Goal: Task Accomplishment & Management: Manage account settings

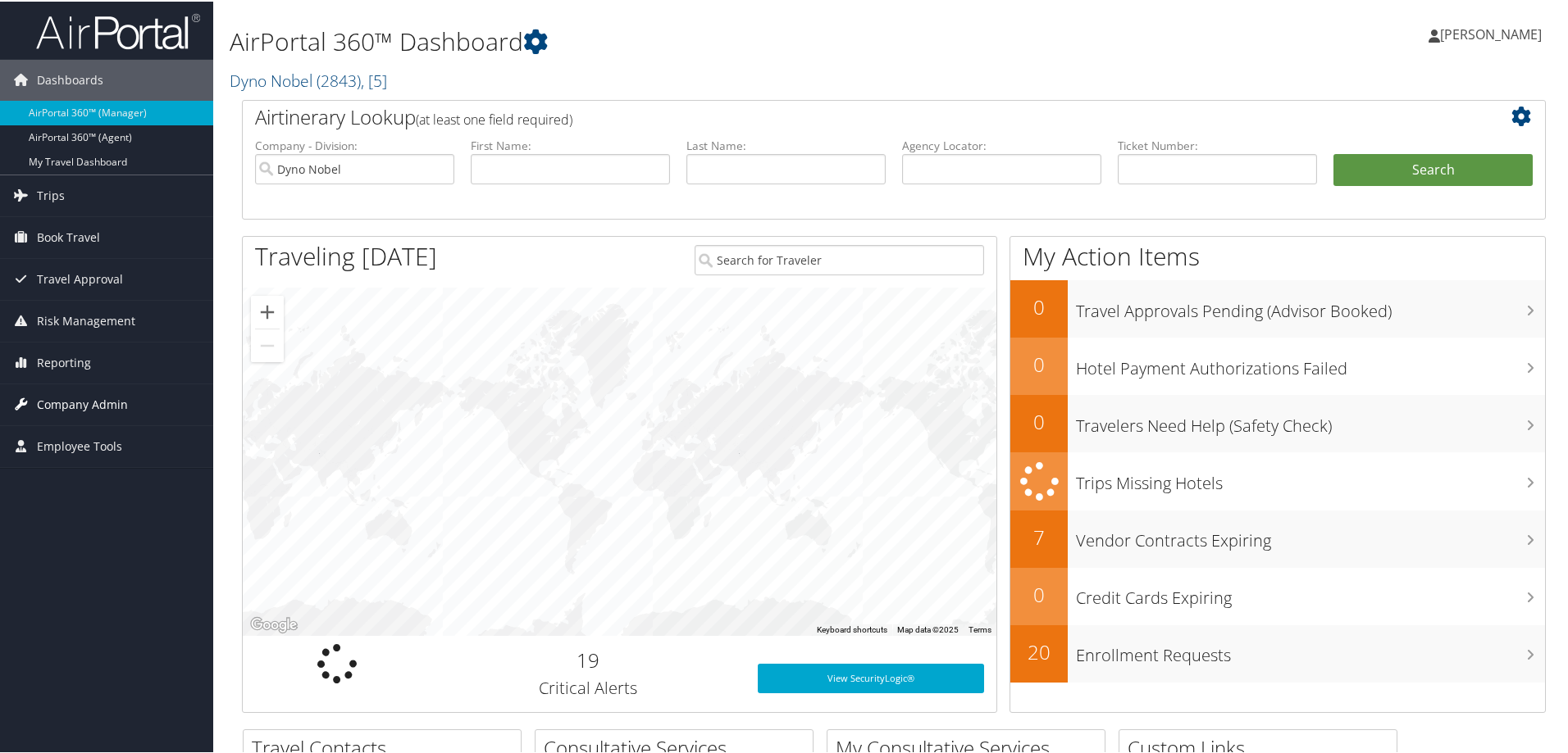
click at [51, 393] on span "Company Admin" at bounding box center [83, 403] width 91 height 41
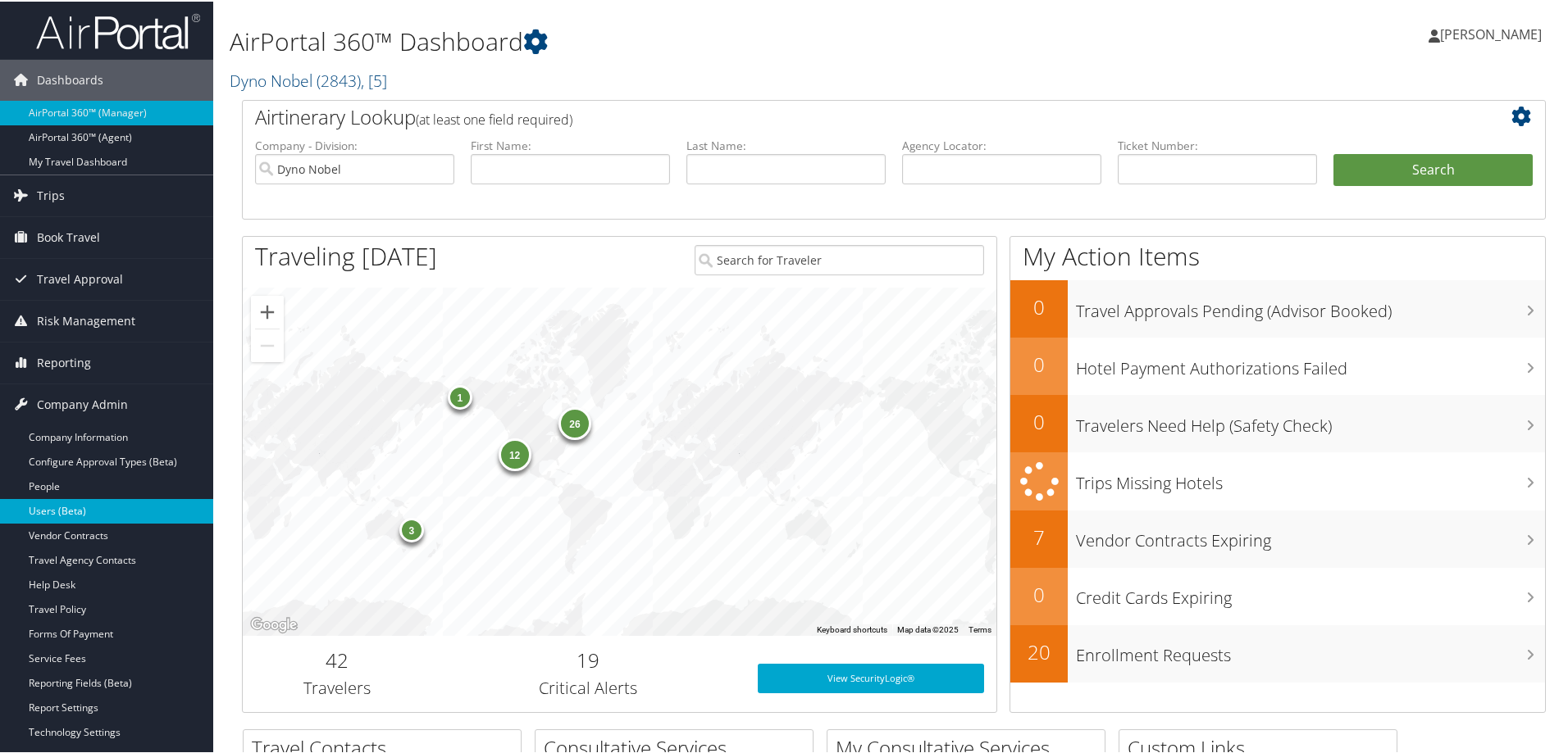
click at [61, 510] on link "Users (Beta)" at bounding box center [106, 510] width 213 height 24
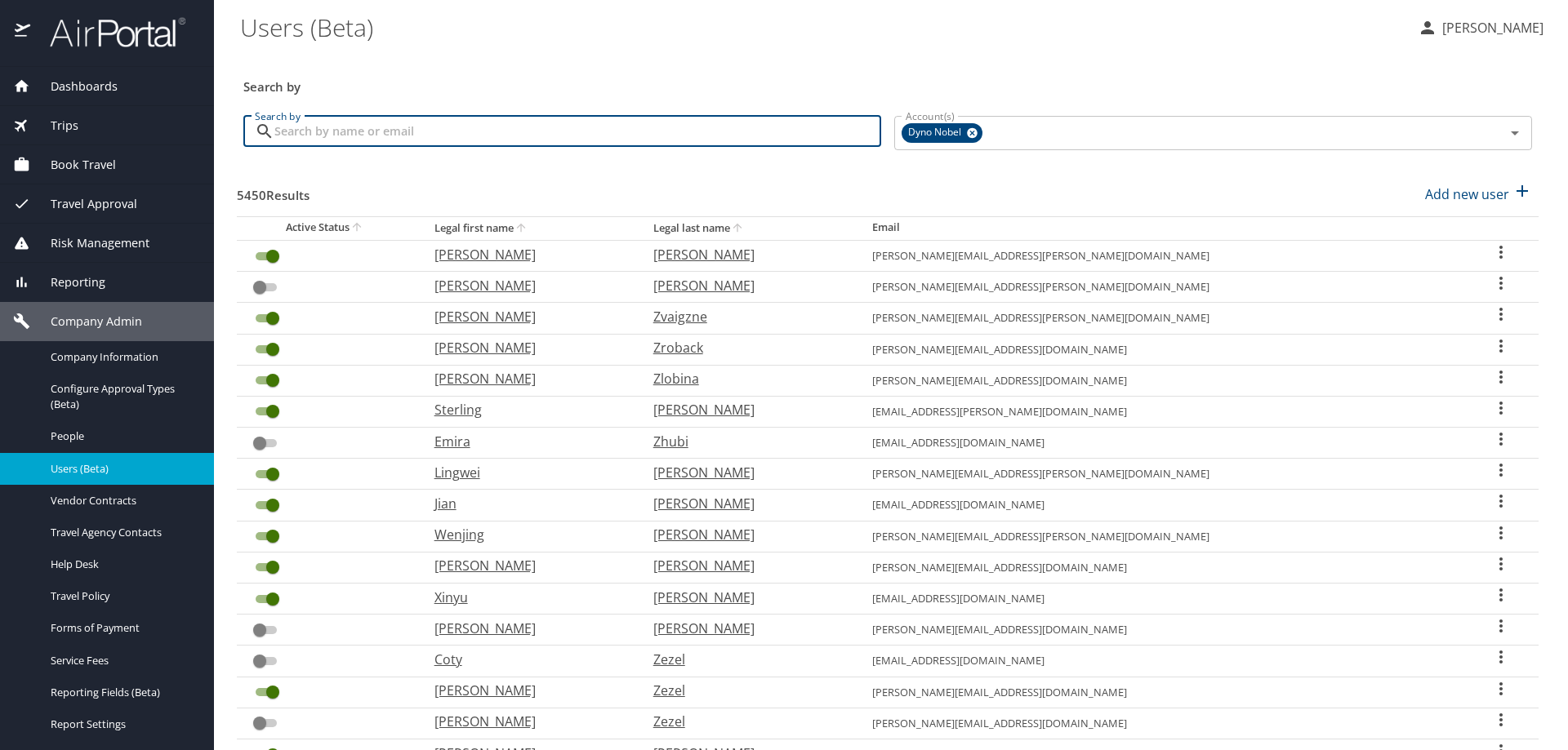
click at [391, 135] on input "Search by" at bounding box center [578, 131] width 606 height 31
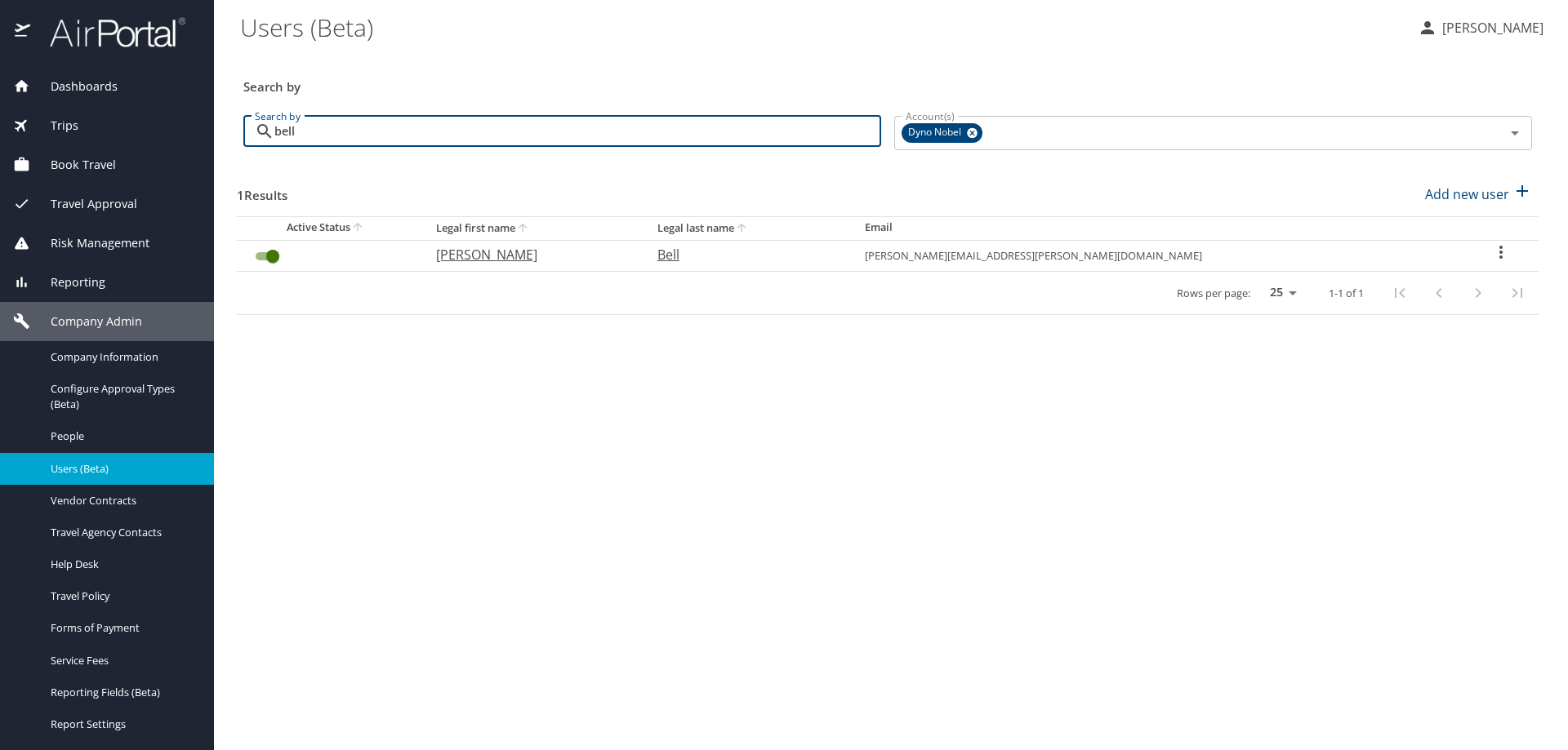
type input "bell"
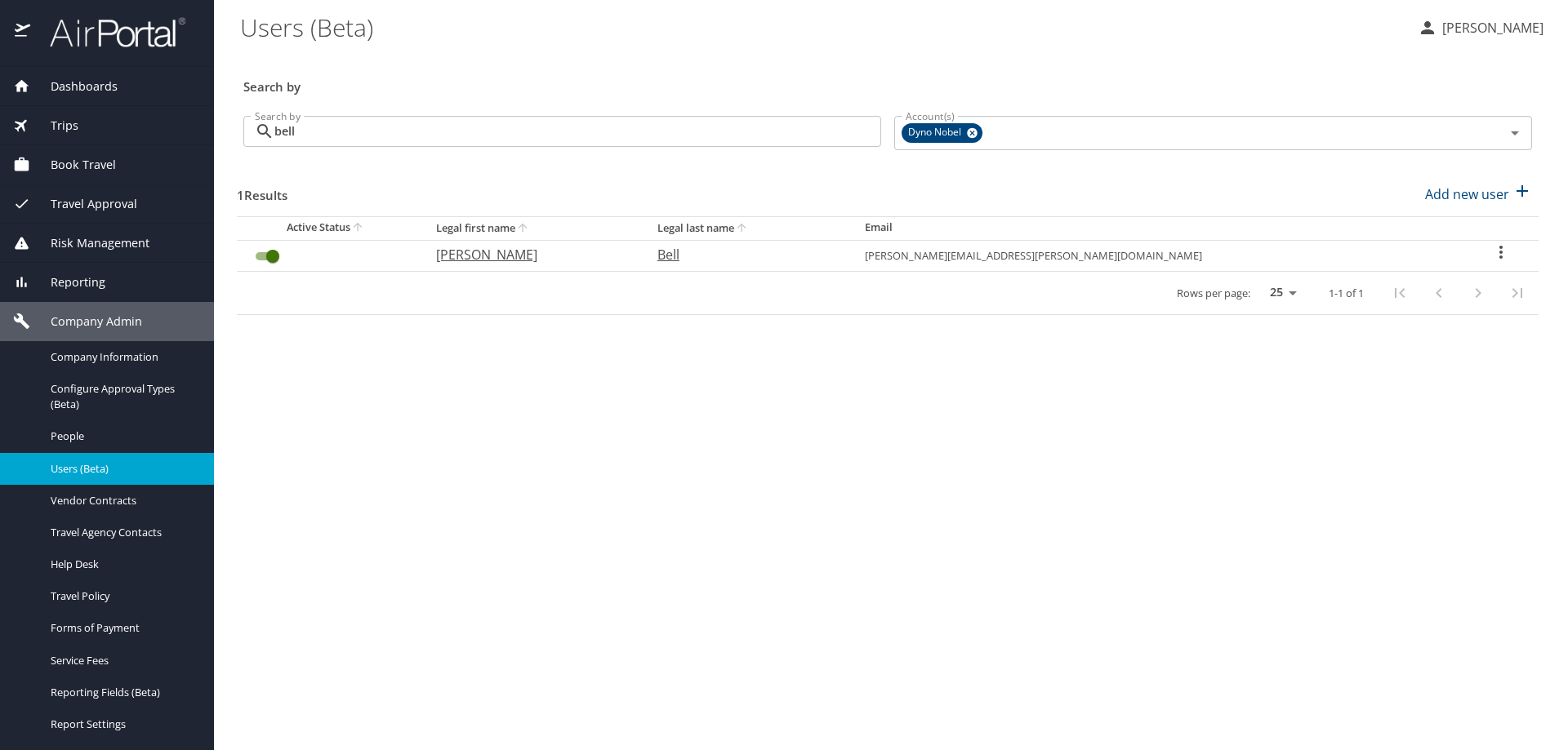
click at [766, 253] on p "Bell" at bounding box center [745, 254] width 174 height 19
select select "US"
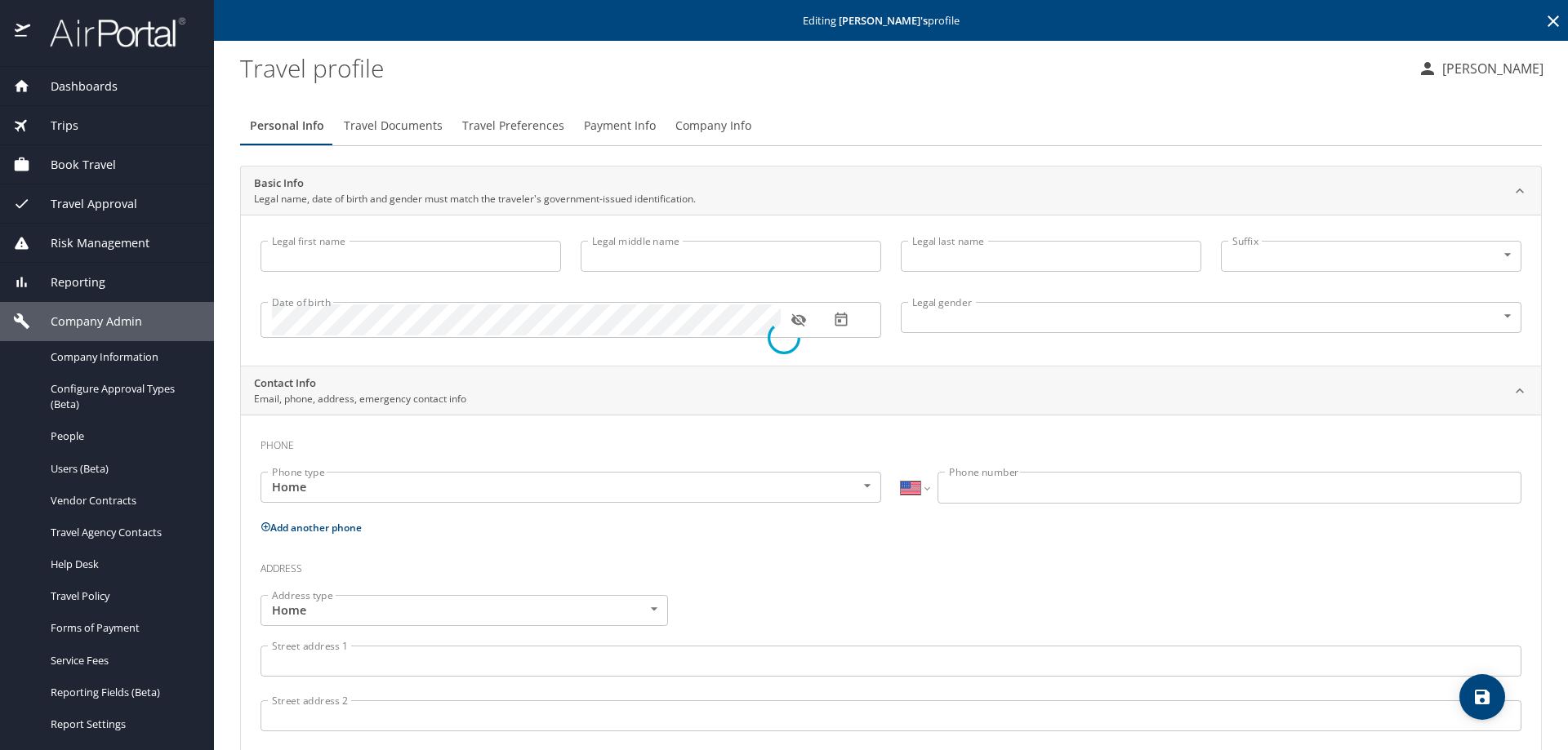
type input "Scott"
type input "Smith"
type input "Bell"
type input "Male"
type input "Brittany"
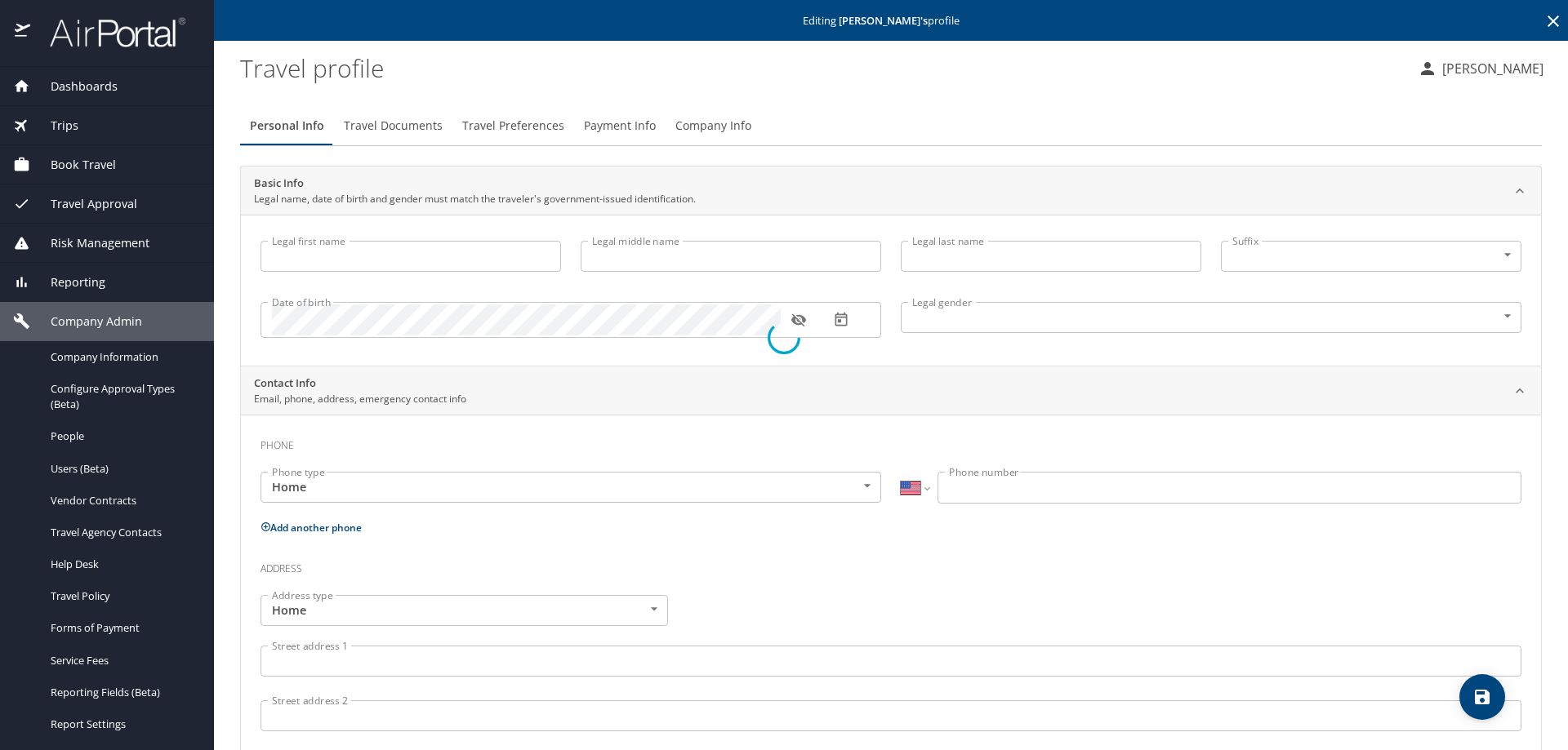
type input "Bell"
type input "(801) 864-9600"
select select "US"
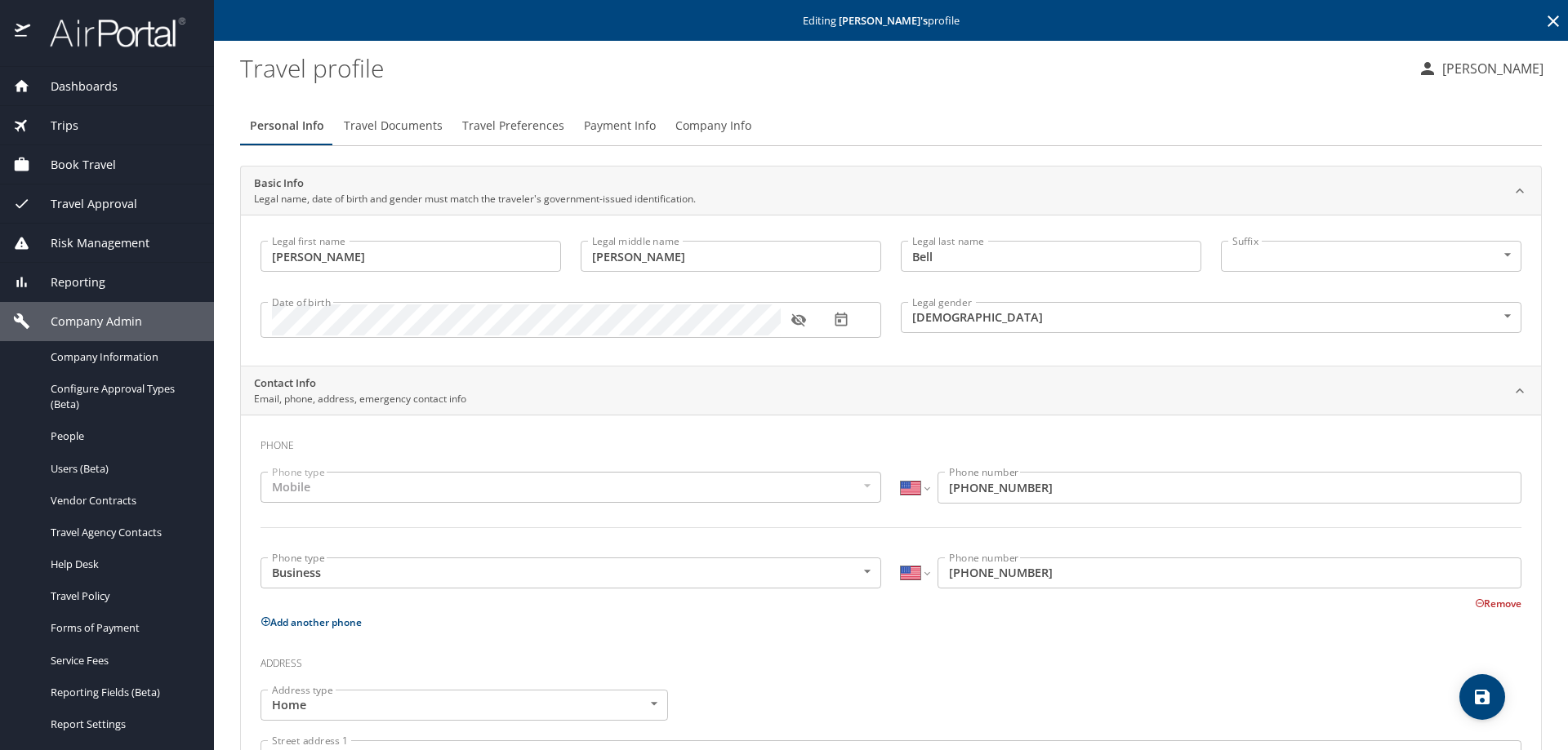
click at [399, 135] on span "Travel Documents" at bounding box center [393, 126] width 99 height 20
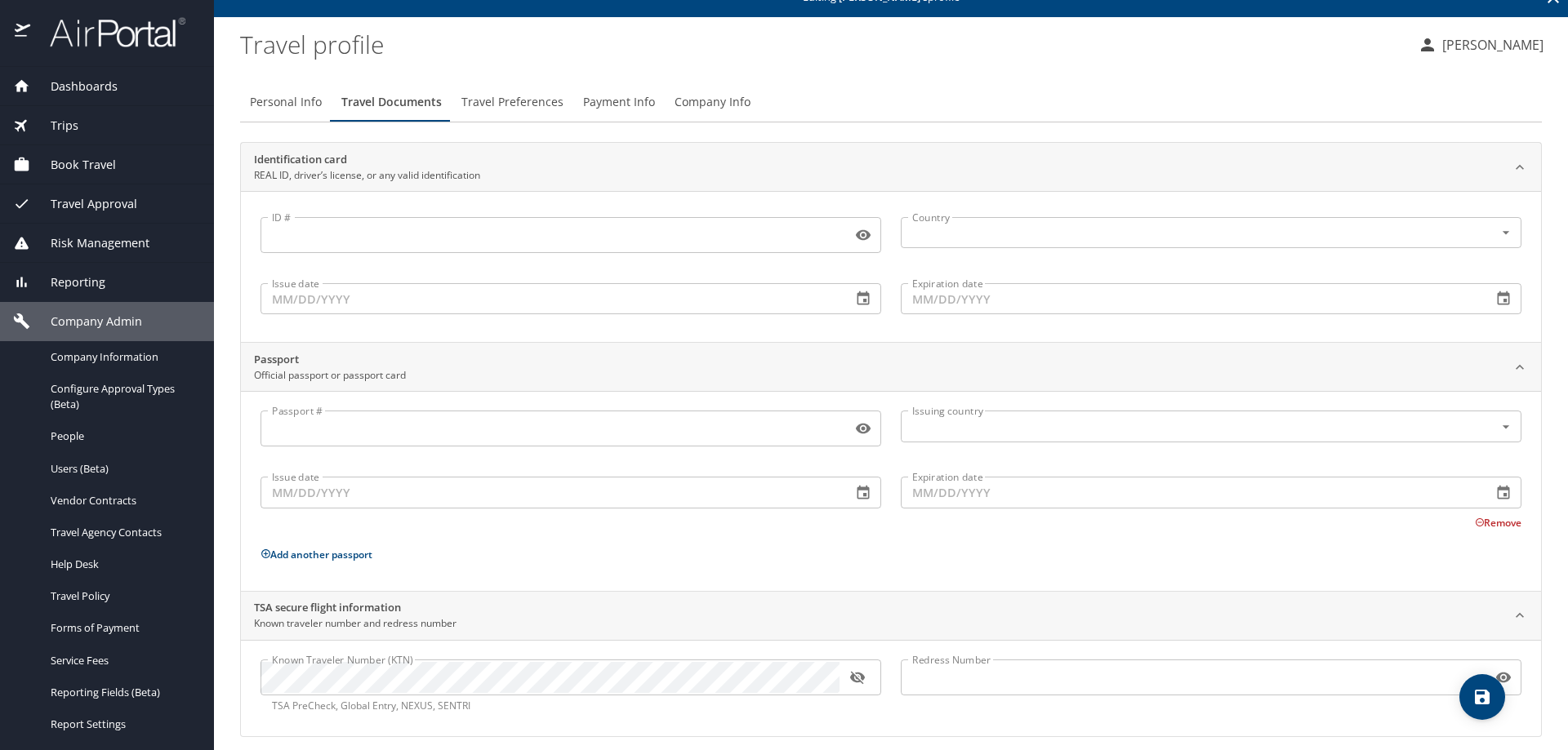
scroll to position [37, 0]
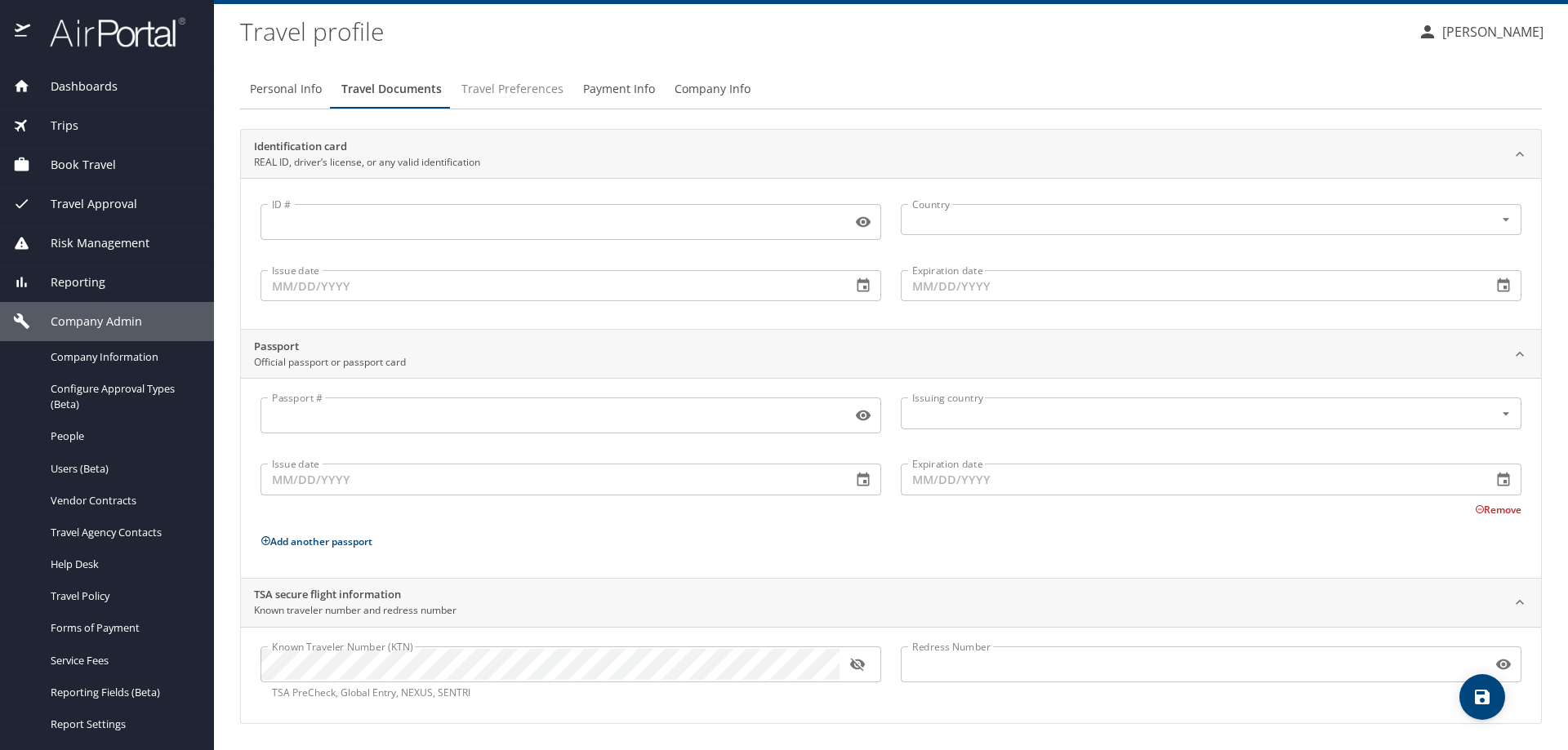
click at [544, 103] on button "Travel Preferences" at bounding box center [512, 89] width 121 height 39
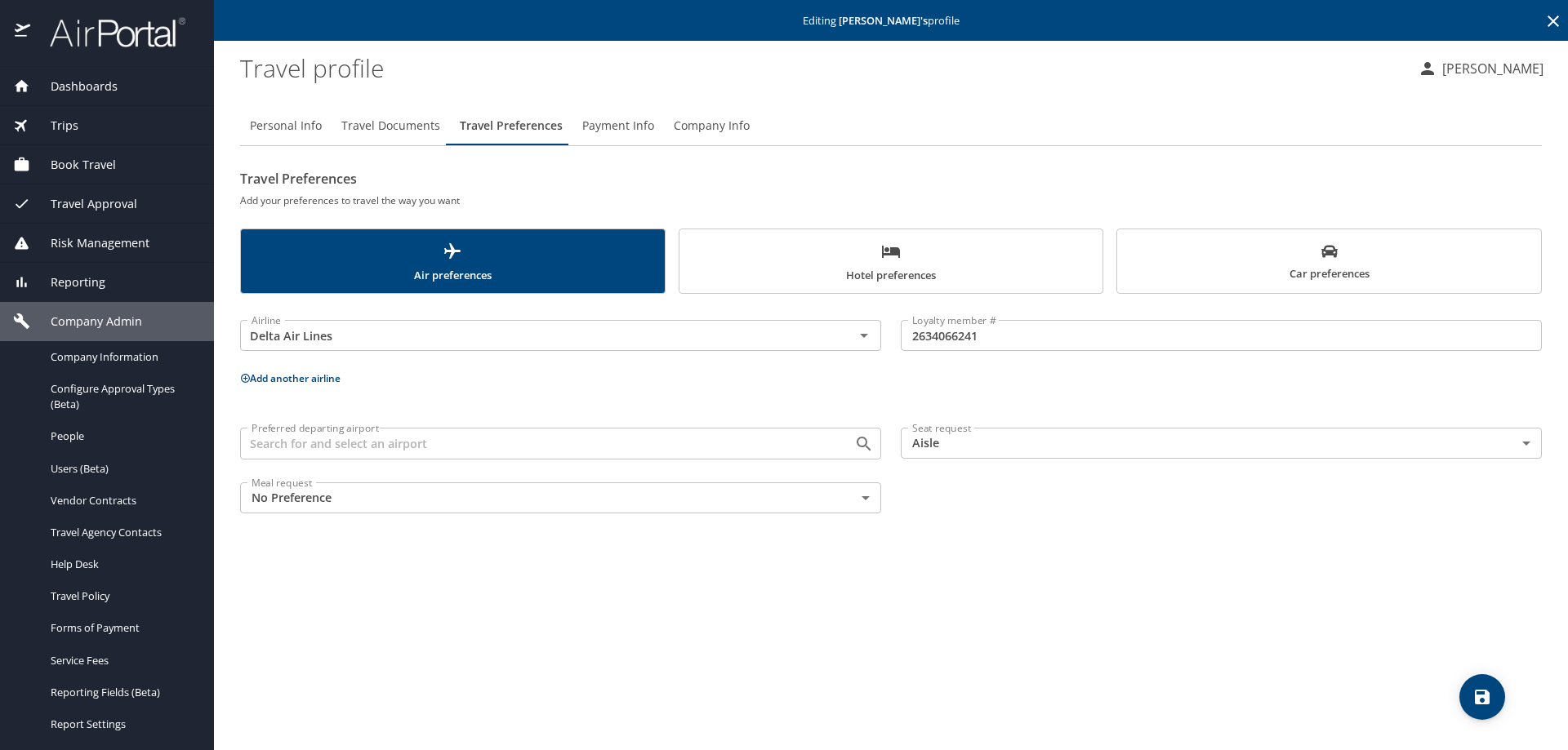
click at [699, 136] on button "Company Info" at bounding box center [711, 125] width 96 height 39
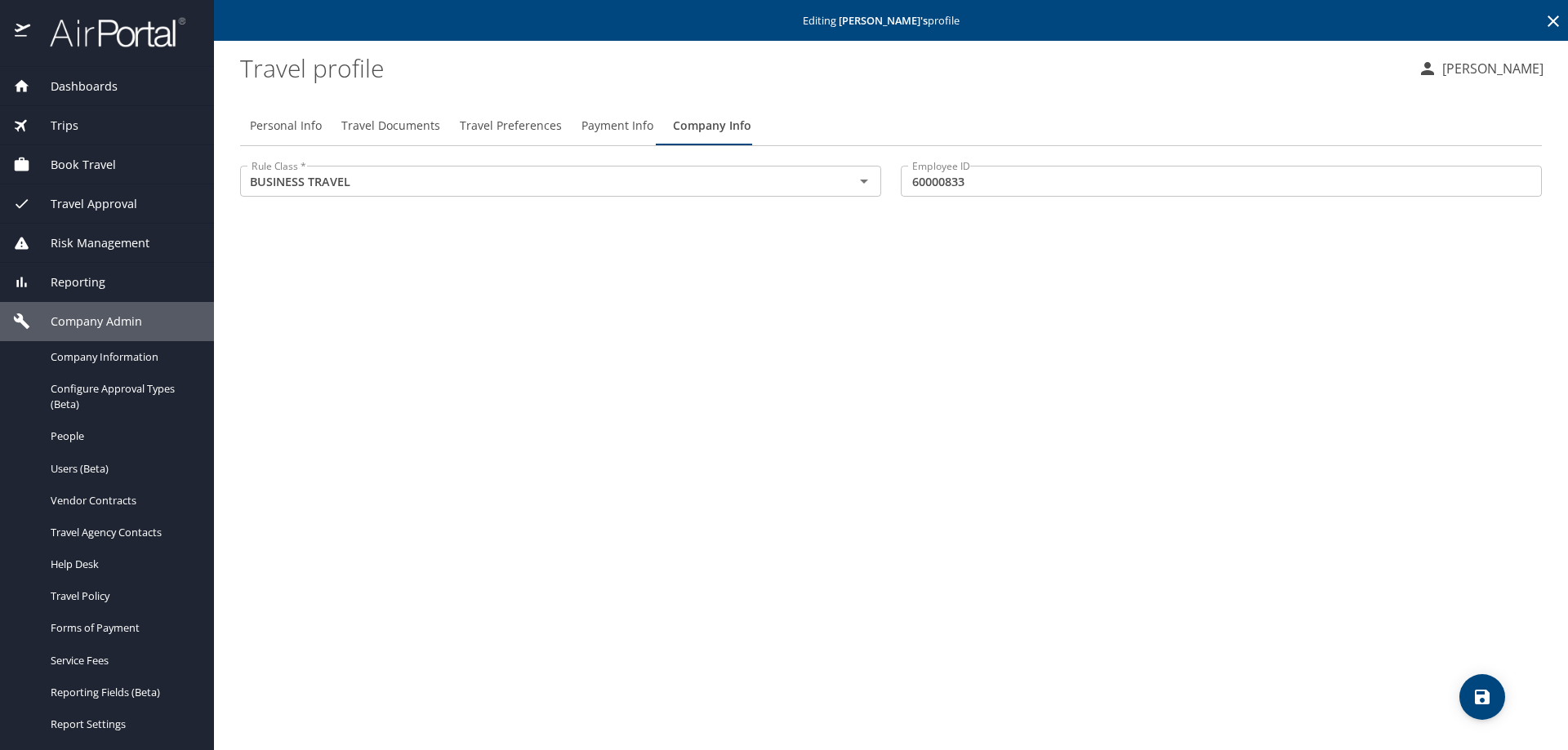
click at [273, 133] on span "Personal Info" at bounding box center [286, 126] width 72 height 20
select select "US"
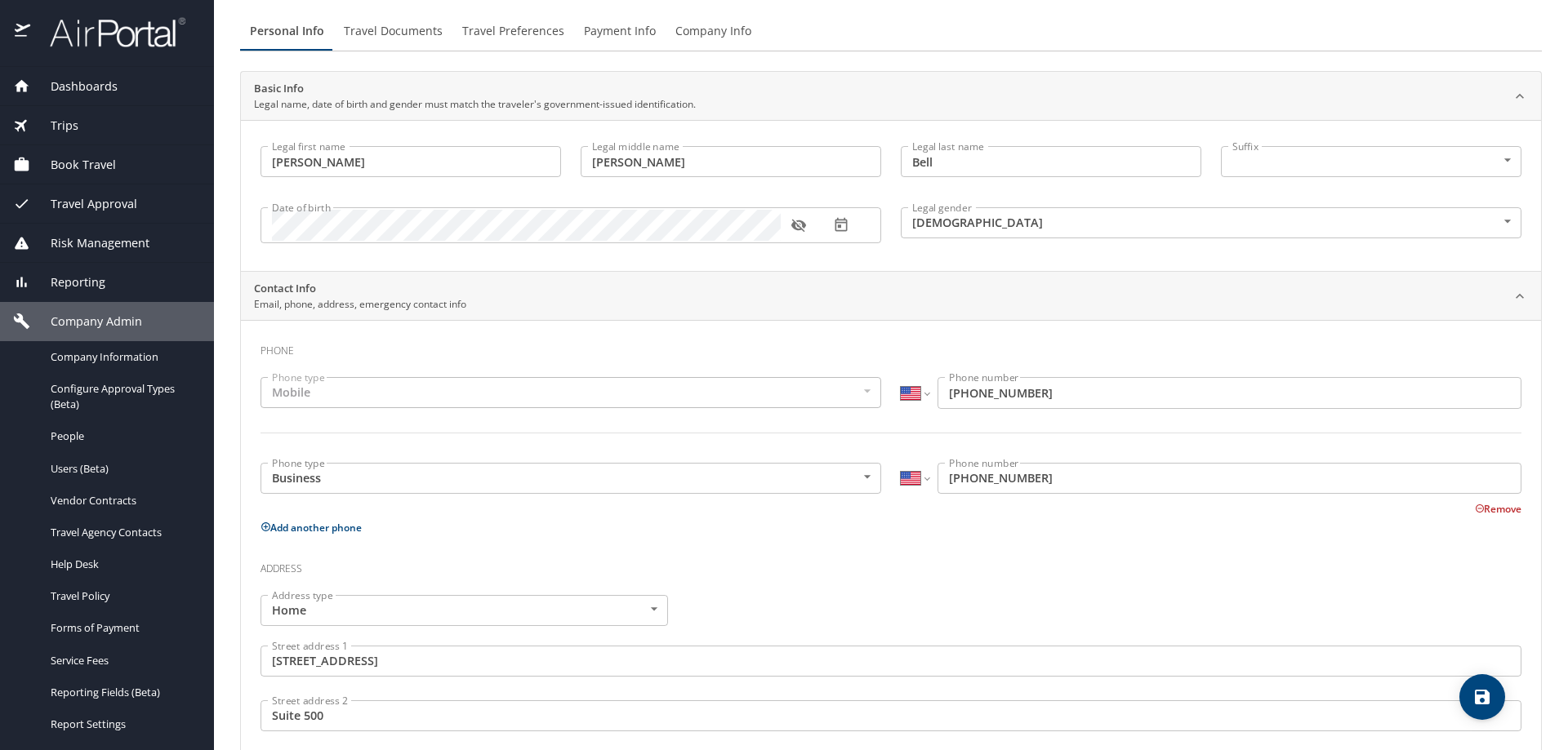
scroll to position [163, 0]
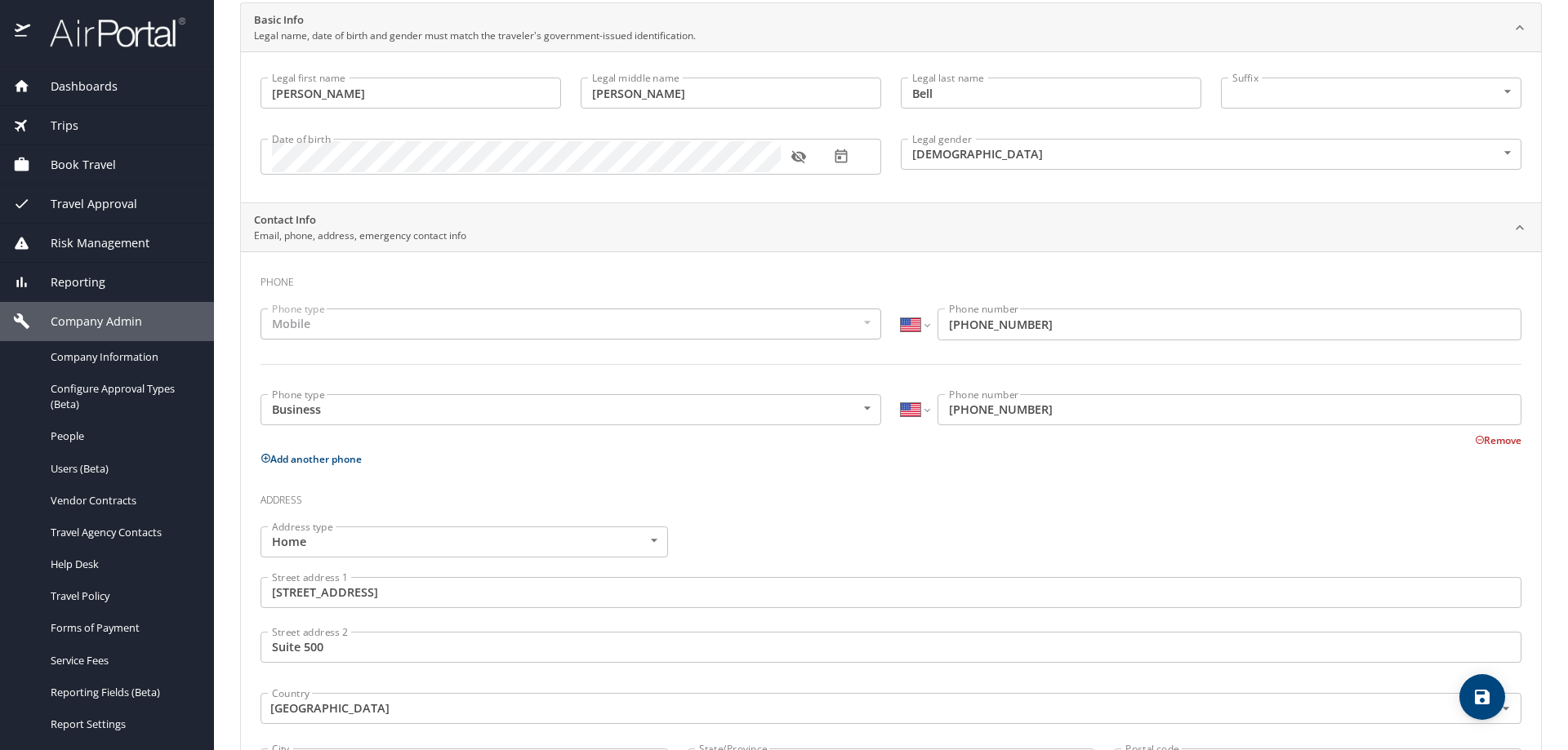
click at [811, 234] on div "Contact Info Email, phone, address, emergency contact info" at bounding box center [878, 227] width 1248 height 31
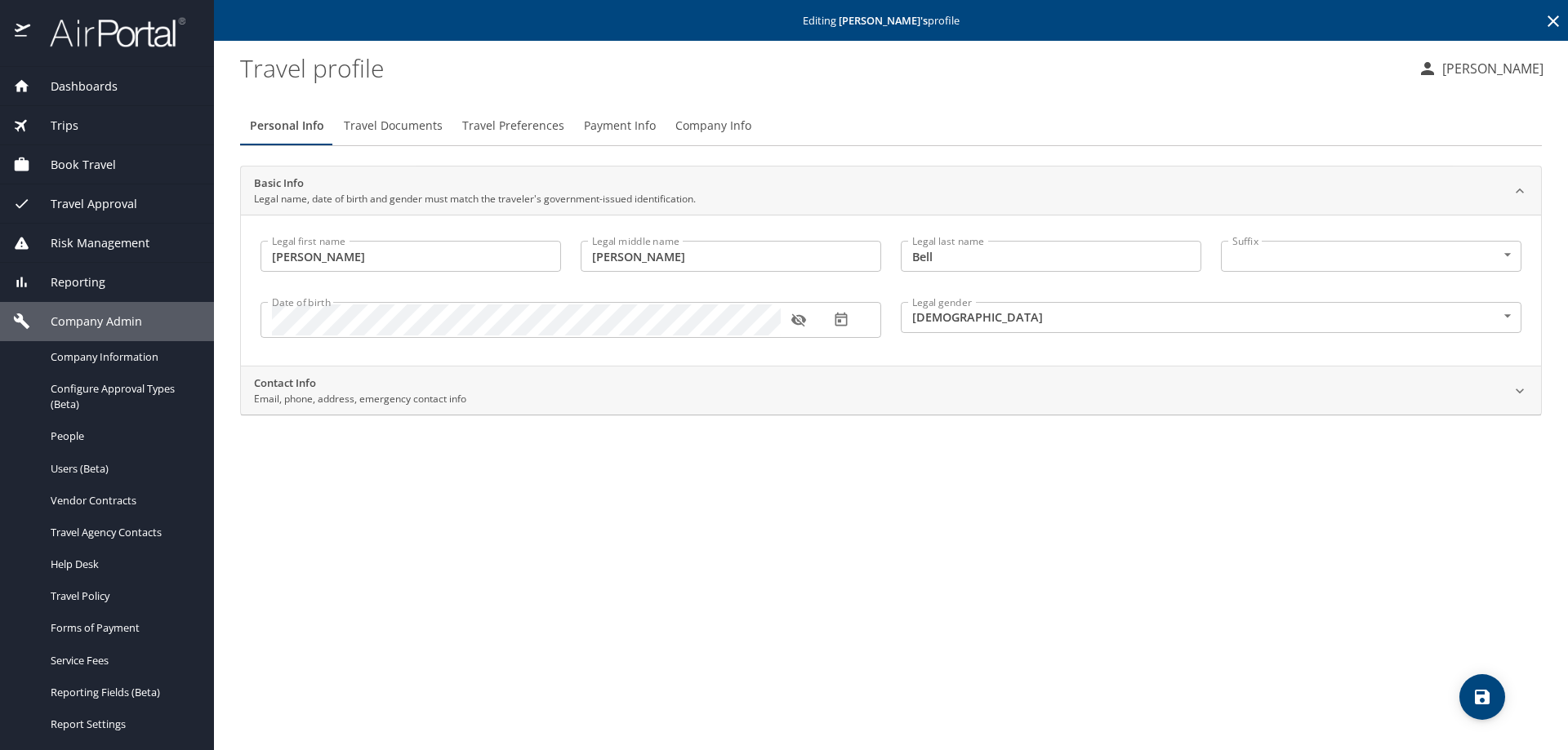
scroll to position [0, 0]
click at [749, 418] on div "Personal Info Travel Documents Travel Preferences Payment Info Company Info Bas…" at bounding box center [891, 421] width 1302 height 657
click at [759, 404] on div "Contact Info Email, phone, address, emergency contact info" at bounding box center [878, 390] width 1248 height 31
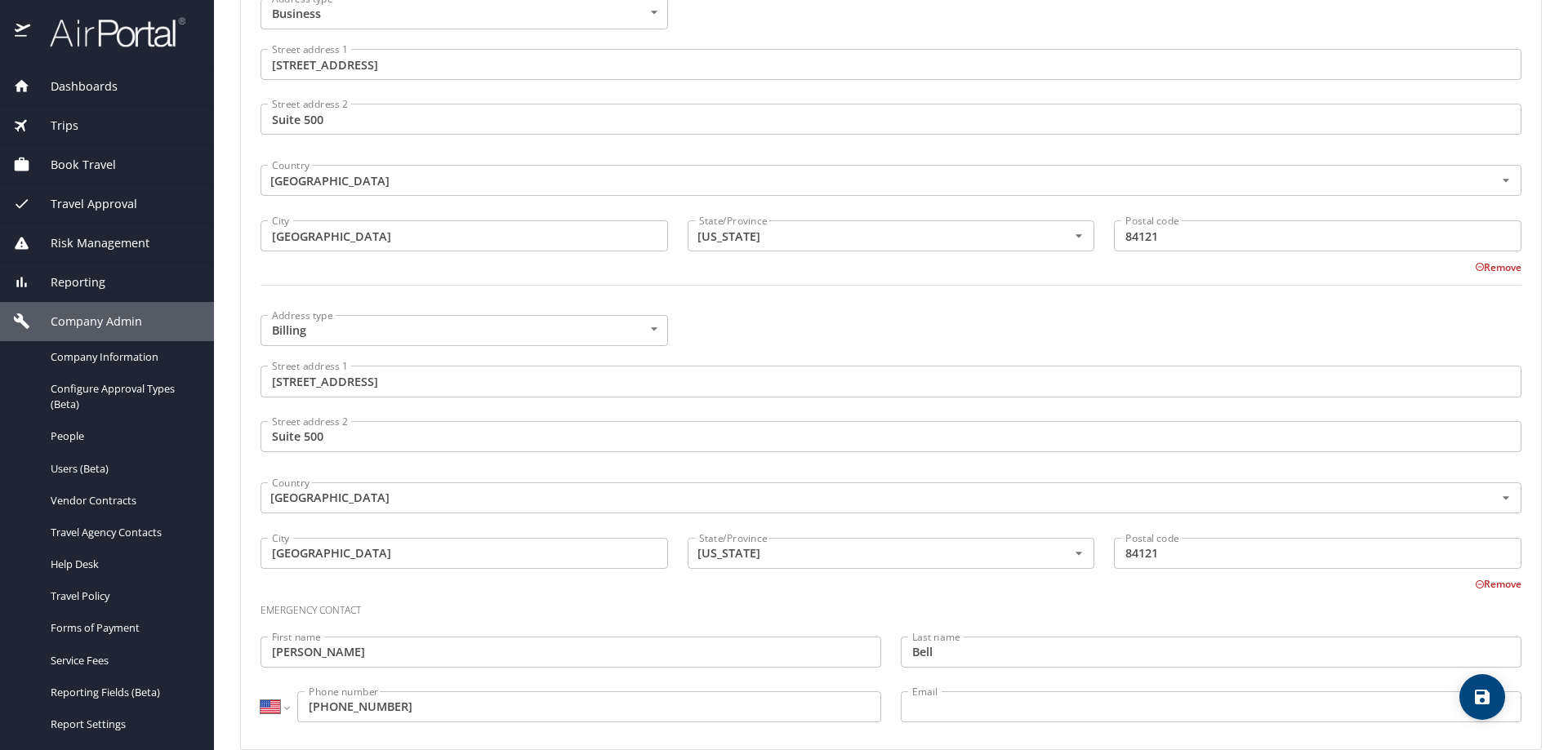
scroll to position [1035, 0]
